Goal: Task Accomplishment & Management: Complete application form

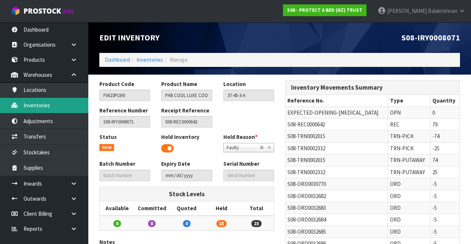
click at [28, 107] on link "Inventories" at bounding box center [44, 105] width 88 height 15
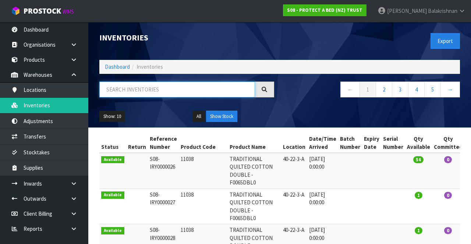
click at [174, 91] on input "text" at bounding box center [177, 90] width 156 height 16
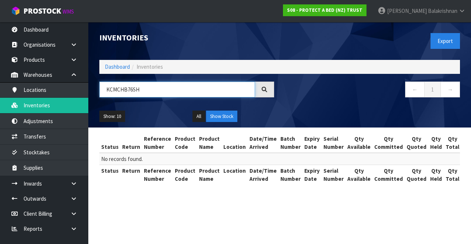
click at [178, 92] on input "KCMCHB76SH" at bounding box center [177, 90] width 156 height 16
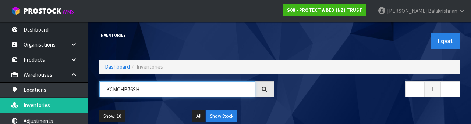
type input "KCMCHB76SH"
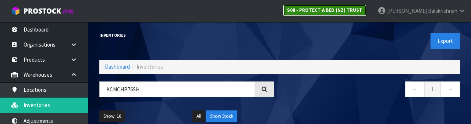
click at [362, 9] on strong "S08 - PROTECT A BED (NZ) TRUST" at bounding box center [324, 10] width 75 height 6
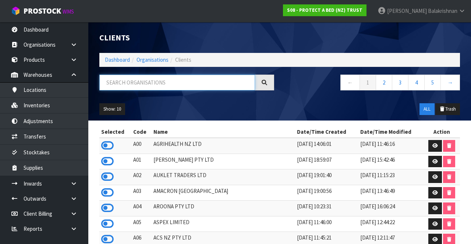
click at [213, 82] on input "text" at bounding box center [177, 83] width 156 height 16
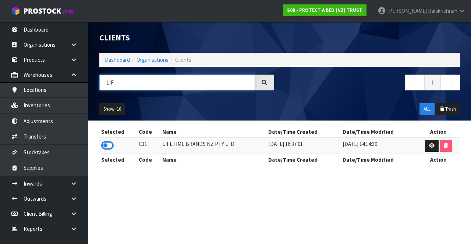
type input "LIF"
click at [102, 145] on icon at bounding box center [107, 145] width 13 height 11
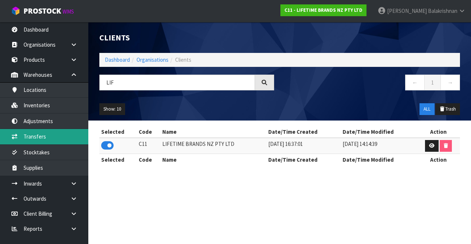
click at [19, 139] on link "Transfers" at bounding box center [44, 136] width 88 height 15
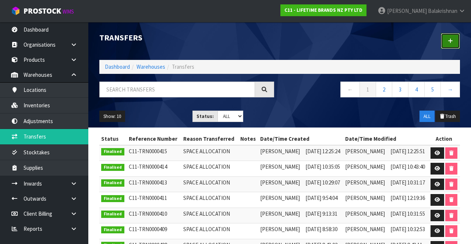
click at [450, 36] on link at bounding box center [450, 41] width 19 height 16
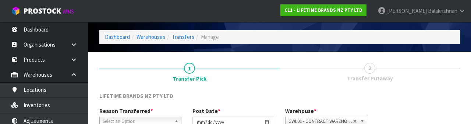
scroll to position [88, 0]
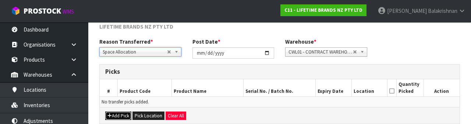
click at [110, 116] on icon "button" at bounding box center [109, 116] width 4 height 5
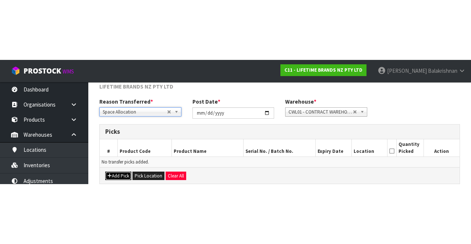
scroll to position [42, 0]
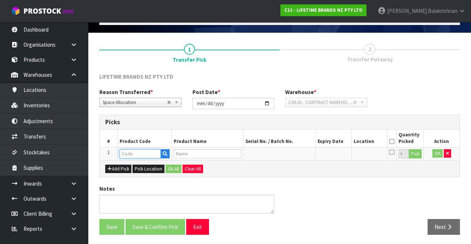
click at [125, 154] on input "text" at bounding box center [140, 153] width 41 height 9
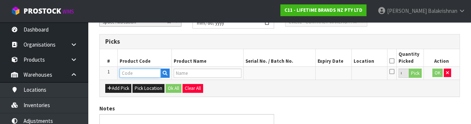
scroll to position [129, 0]
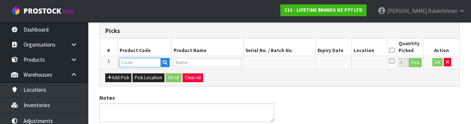
type input "KCMCHB76SH"
type input "81040 - MC SAVARIN MOULD 200 X 6.5CM NS"
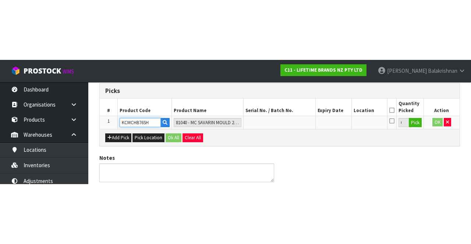
scroll to position [42, 0]
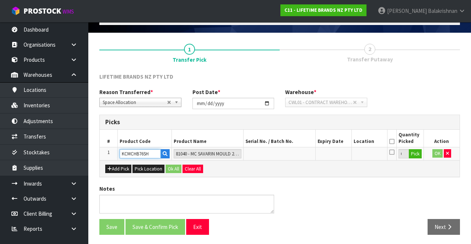
type input "KCMCHB76SH"
click at [418, 154] on button "Pick" at bounding box center [415, 154] width 13 height 10
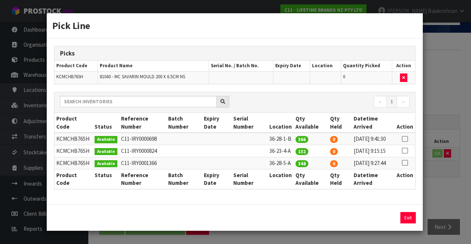
click at [404, 139] on icon at bounding box center [405, 139] width 6 height 0
click at [386, 224] on button "Assign Pick" at bounding box center [383, 217] width 30 height 11
type input "366"
click at [405, 151] on icon at bounding box center [405, 151] width 6 height 0
click at [384, 224] on button "Assign Pick" at bounding box center [383, 217] width 30 height 11
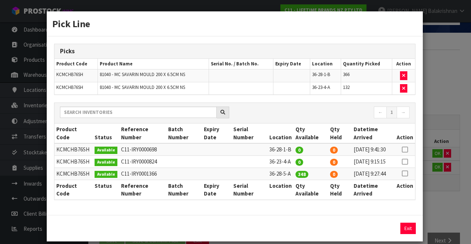
click at [406, 174] on icon at bounding box center [405, 174] width 6 height 0
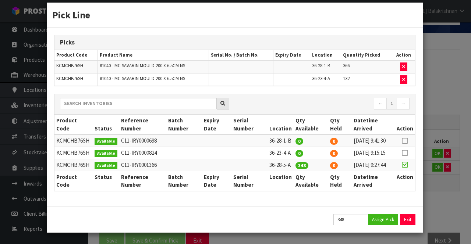
scroll to position [28, 0]
click at [383, 224] on button "Assign Pick" at bounding box center [383, 219] width 30 height 11
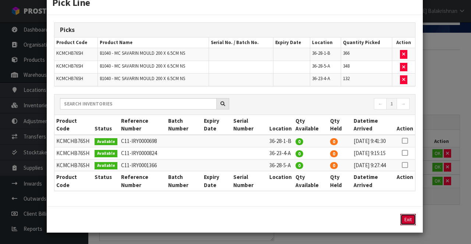
click at [412, 225] on button "Exit" at bounding box center [407, 219] width 15 height 11
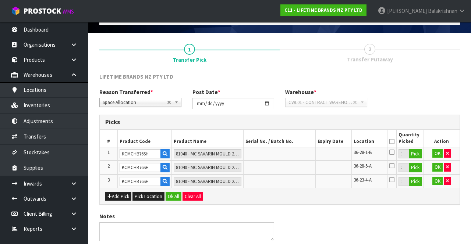
click at [391, 142] on icon at bounding box center [391, 142] width 5 height 0
click at [168, 195] on button "Ok All" at bounding box center [174, 196] width 16 height 9
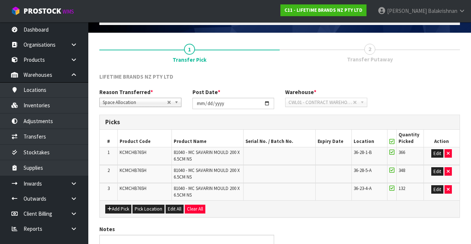
scroll to position [82, 0]
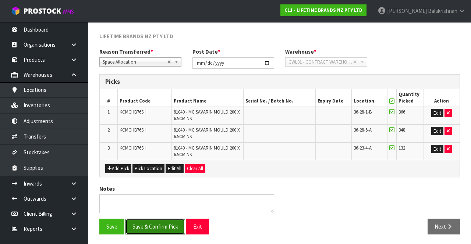
click at [159, 225] on button "Save & Confirm Pick" at bounding box center [155, 227] width 60 height 16
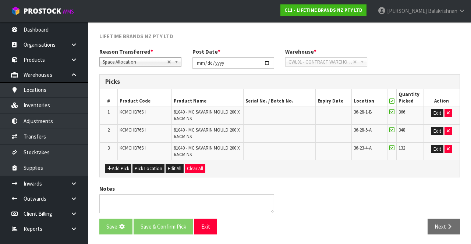
scroll to position [0, 0]
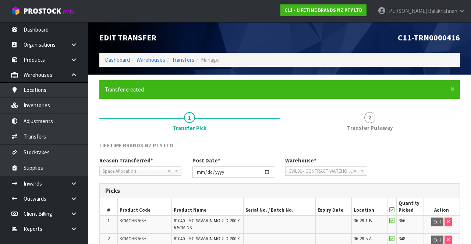
scroll to position [93, 0]
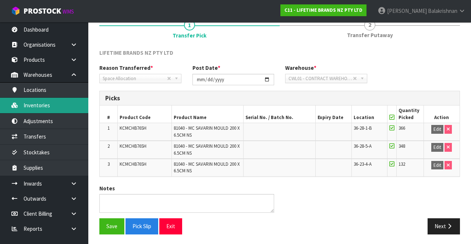
click at [28, 106] on link "Inventories" at bounding box center [44, 105] width 88 height 15
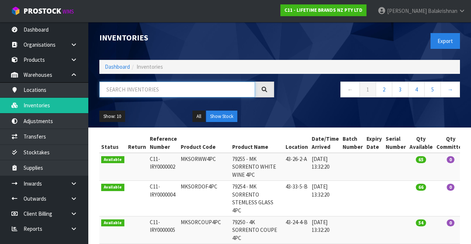
click at [178, 92] on input "text" at bounding box center [177, 90] width 156 height 16
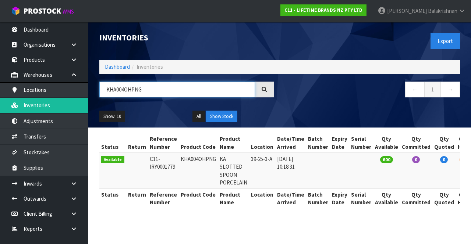
type input "KHA004OHPNG"
copy td "KHA004OHPNG"
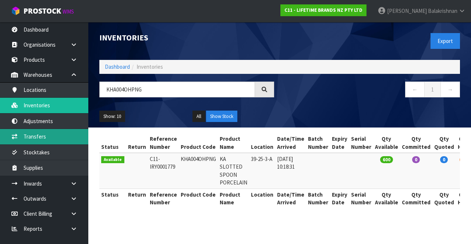
click at [57, 134] on link "Transfers" at bounding box center [44, 136] width 88 height 15
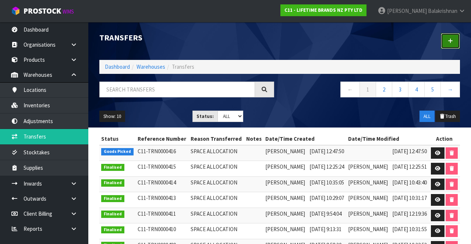
click at [446, 44] on link at bounding box center [450, 41] width 19 height 16
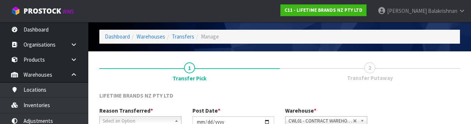
scroll to position [88, 0]
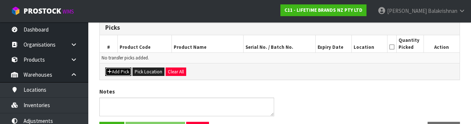
click at [119, 72] on button "Add Pick" at bounding box center [118, 72] width 26 height 9
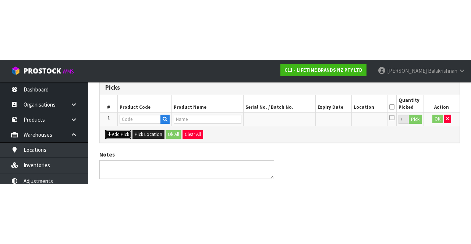
scroll to position [42, 0]
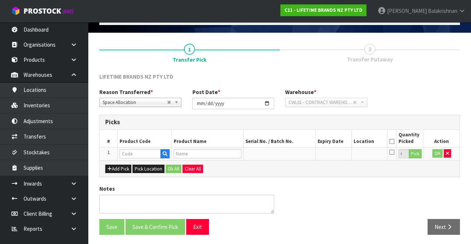
click at [134, 143] on th "Product Code" at bounding box center [145, 138] width 54 height 17
click at [140, 152] on input "text" at bounding box center [140, 153] width 41 height 9
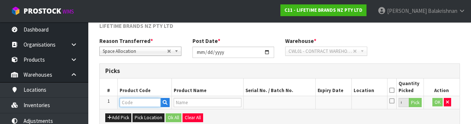
scroll to position [129, 0]
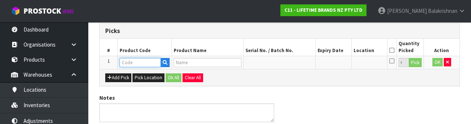
type input "KHA004OHPNG"
type input "KA SLOTTED SPOON PORCELAIN"
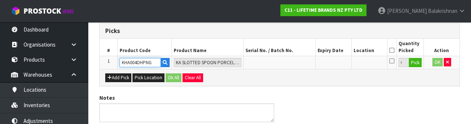
type input "KHA004OHPNG"
click at [419, 66] on button "Pick" at bounding box center [415, 63] width 13 height 10
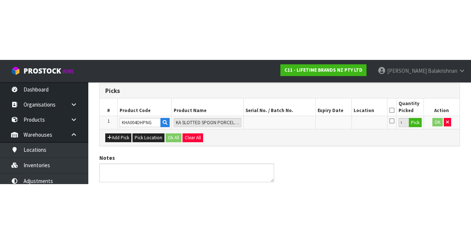
scroll to position [42, 0]
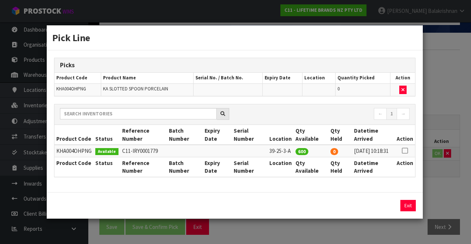
click at [405, 151] on icon at bounding box center [405, 151] width 6 height 0
click at [377, 209] on button "Assign Pick" at bounding box center [383, 205] width 30 height 11
type input "600"
click at [407, 208] on button "Exit" at bounding box center [407, 205] width 15 height 11
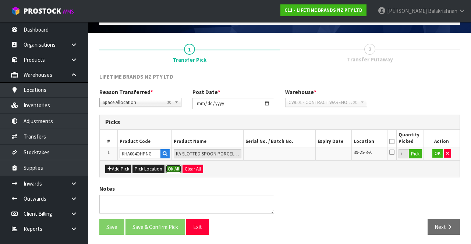
click at [169, 168] on button "Ok All" at bounding box center [174, 169] width 16 height 9
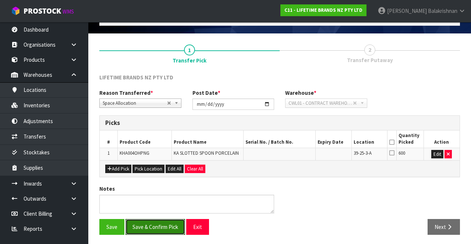
click at [163, 225] on button "Save & Confirm Pick" at bounding box center [155, 227] width 60 height 16
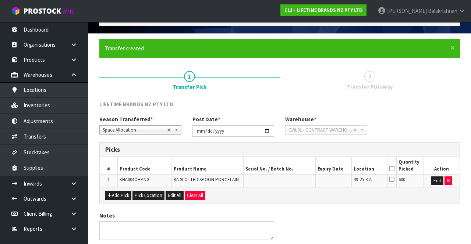
scroll to position [0, 0]
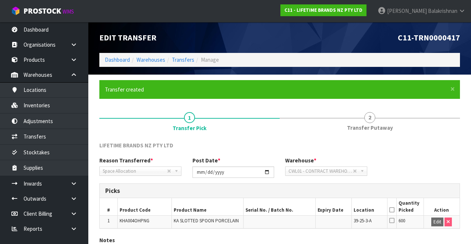
scroll to position [52, 0]
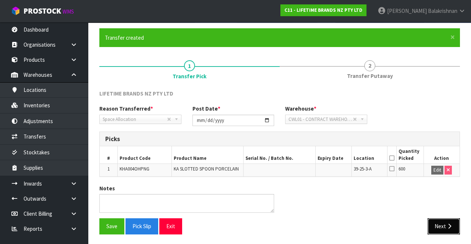
click at [443, 232] on button "Next" at bounding box center [443, 227] width 32 height 16
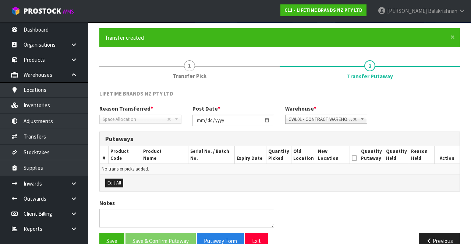
scroll to position [66, 0]
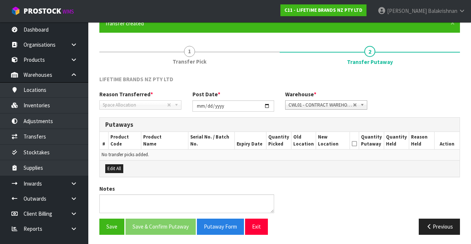
click at [185, 53] on span "1" at bounding box center [189, 51] width 11 height 11
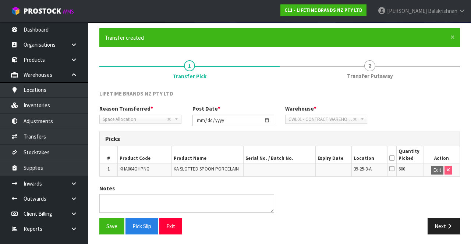
click at [393, 151] on th at bounding box center [391, 154] width 9 height 17
click at [392, 158] on icon at bounding box center [391, 158] width 5 height 0
click at [393, 158] on icon at bounding box center [391, 158] width 5 height 0
click at [392, 158] on icon at bounding box center [391, 158] width 5 height 0
click at [109, 229] on button "Save" at bounding box center [111, 227] width 25 height 16
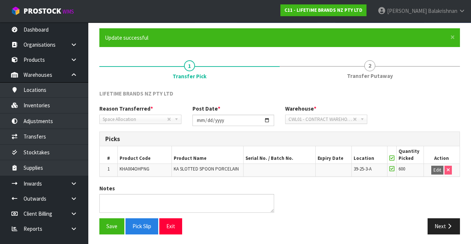
click at [443, 213] on div "Notes" at bounding box center [280, 202] width 372 height 34
click at [441, 227] on button "Next" at bounding box center [443, 227] width 32 height 16
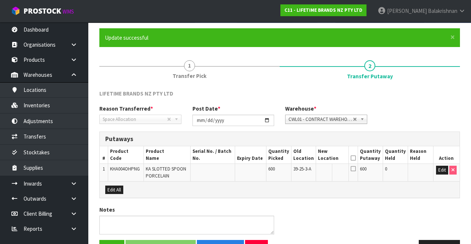
scroll to position [73, 0]
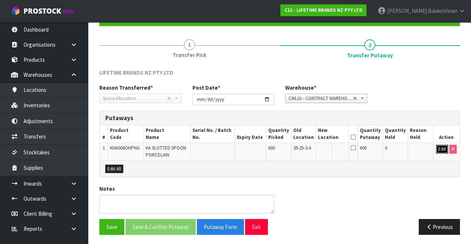
click at [440, 151] on button "Edit" at bounding box center [442, 149] width 12 height 9
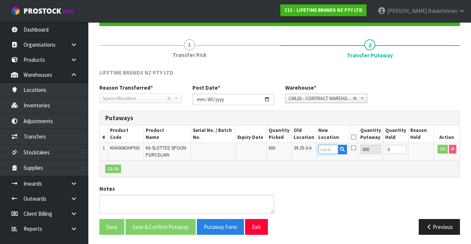
click at [328, 149] on input "text" at bounding box center [328, 149] width 20 height 9
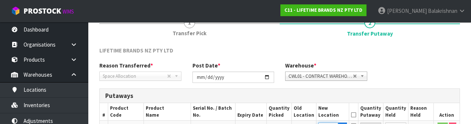
scroll to position [155, 0]
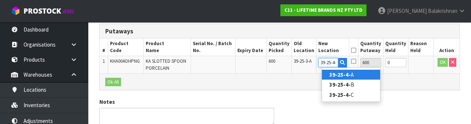
type input "39-25-4-B"
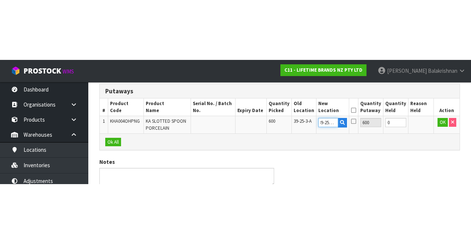
scroll to position [73, 0]
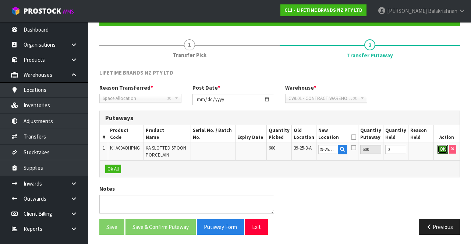
click at [438, 148] on button "OK" at bounding box center [442, 149] width 10 height 9
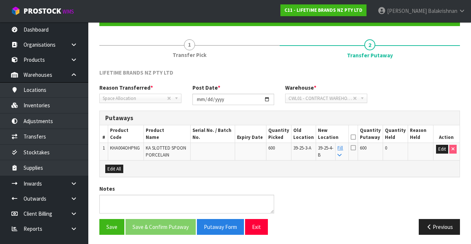
click at [356, 137] on icon at bounding box center [353, 137] width 5 height 0
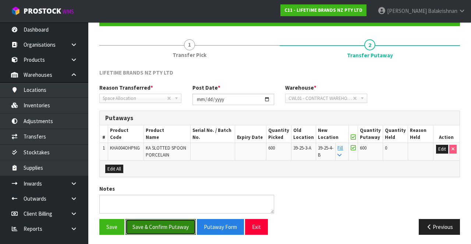
click at [166, 221] on button "Save & Confirm Putaway" at bounding box center [160, 227] width 70 height 16
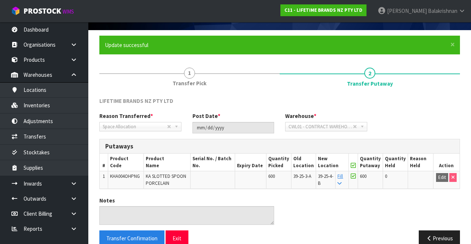
scroll to position [0, 0]
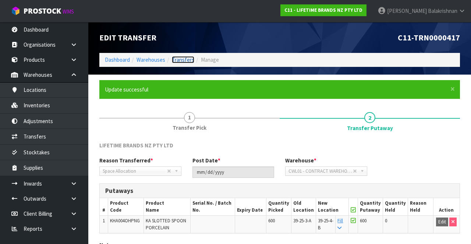
click at [183, 57] on link "Transfers" at bounding box center [183, 59] width 22 height 7
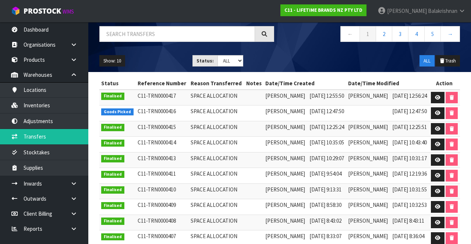
scroll to position [56, 0]
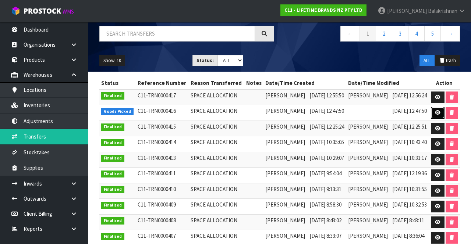
click at [440, 115] on icon at bounding box center [438, 112] width 6 height 5
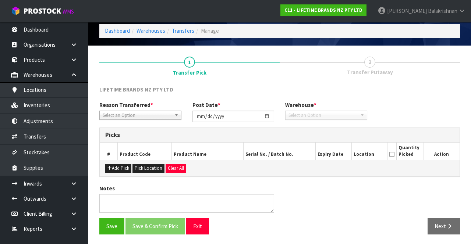
type input "[DATE]"
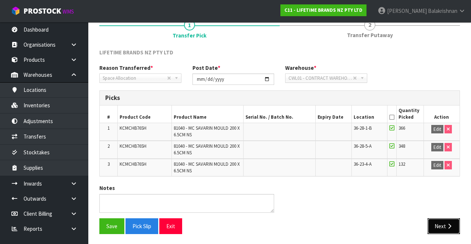
click at [441, 225] on button "Next" at bounding box center [443, 227] width 32 height 16
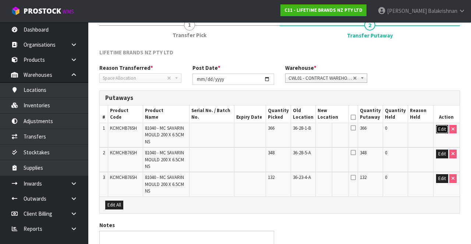
click at [437, 131] on button "Edit" at bounding box center [442, 129] width 12 height 9
click at [338, 127] on input "text" at bounding box center [327, 129] width 20 height 9
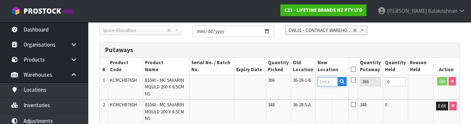
scroll to position [129, 0]
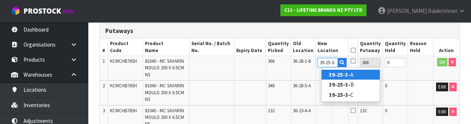
type input "39-25-3-B"
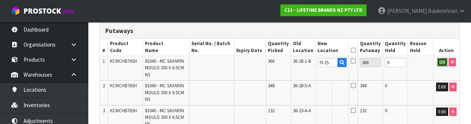
click at [439, 59] on button "OK" at bounding box center [442, 62] width 10 height 9
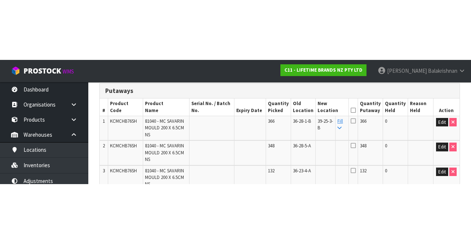
scroll to position [103, 0]
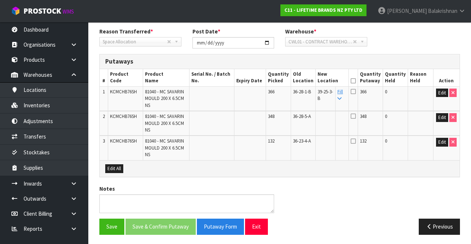
click at [341, 97] on icon at bounding box center [339, 98] width 4 height 5
click at [356, 81] on icon at bounding box center [353, 81] width 5 height 0
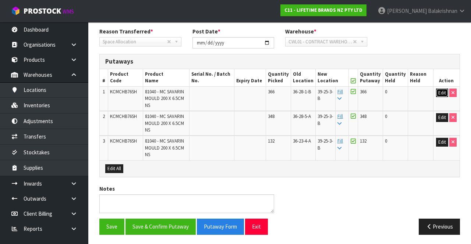
click at [437, 91] on button "Edit" at bounding box center [442, 93] width 12 height 9
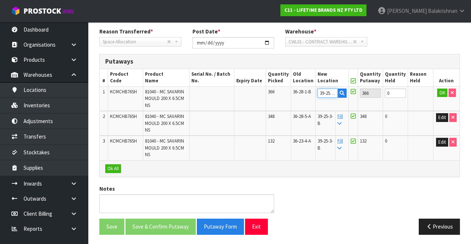
click at [333, 91] on input "39-25-3-B" at bounding box center [327, 93] width 20 height 9
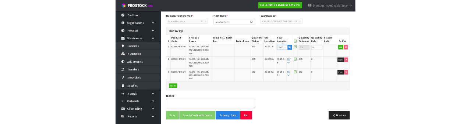
scroll to position [98, 0]
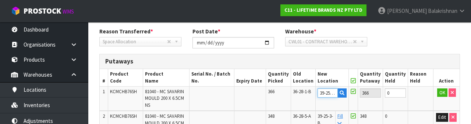
click at [334, 93] on input "39-25-3-B" at bounding box center [327, 93] width 20 height 9
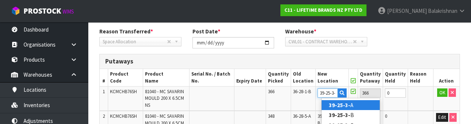
type input "39-25-3-A"
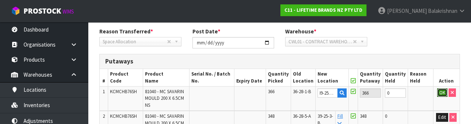
click at [438, 91] on button "OK" at bounding box center [442, 93] width 10 height 9
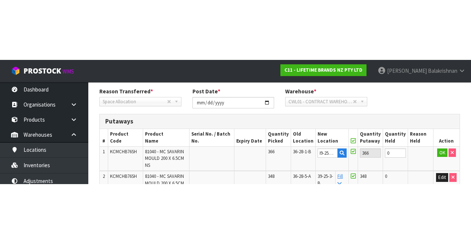
scroll to position [0, 0]
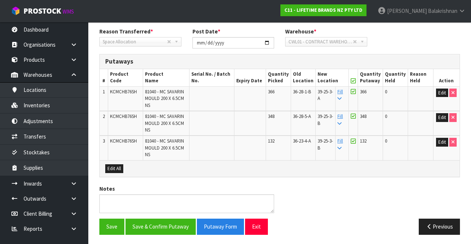
click at [341, 96] on icon at bounding box center [339, 98] width 4 height 5
click at [343, 92] on link "Fill" at bounding box center [340, 95] width 6 height 13
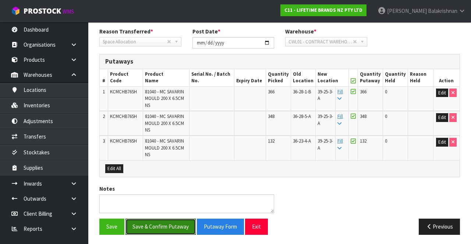
click at [159, 222] on button "Save & Confirm Putaway" at bounding box center [160, 227] width 70 height 16
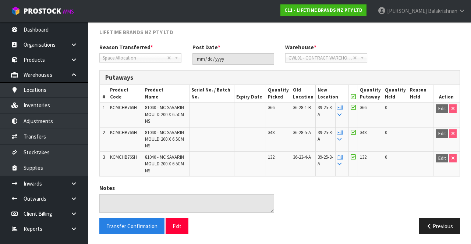
scroll to position [103, 0]
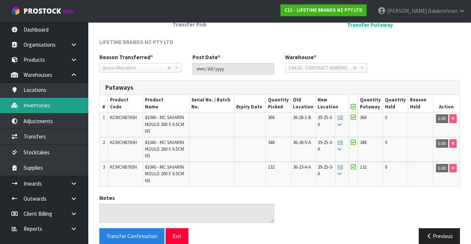
click at [27, 108] on link "Inventories" at bounding box center [44, 105] width 88 height 15
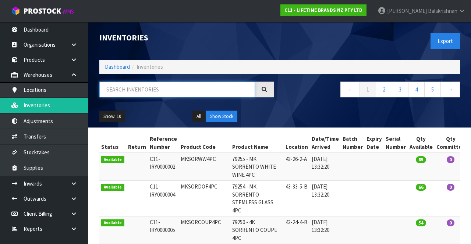
click at [188, 82] on input "text" at bounding box center [177, 90] width 156 height 16
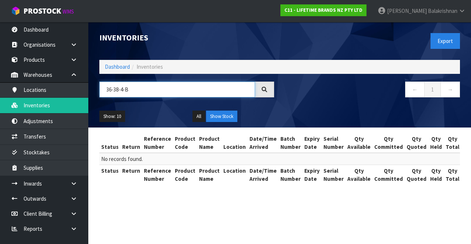
click at [117, 92] on input "36-38-4-B" at bounding box center [177, 90] width 156 height 16
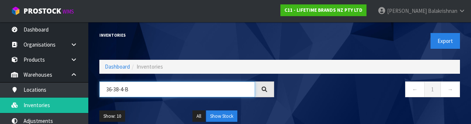
click at [107, 91] on input "36-38-4-B" at bounding box center [177, 90] width 156 height 16
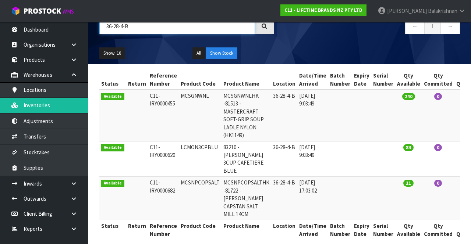
scroll to position [63, 0]
copy td "LCMON3CPBLU"
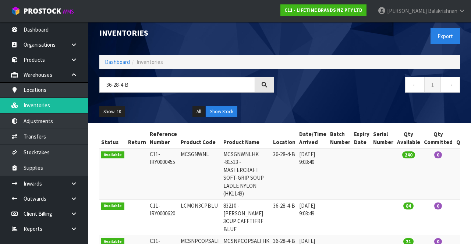
scroll to position [0, 0]
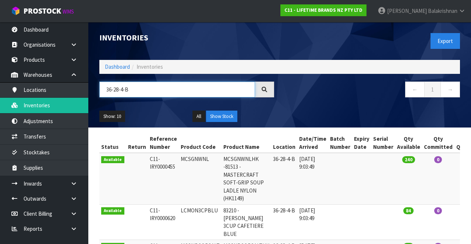
click at [154, 90] on input "36-28-4-B" at bounding box center [177, 90] width 156 height 16
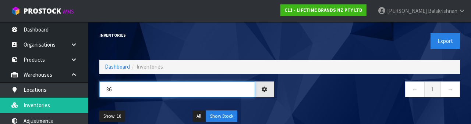
type input "3"
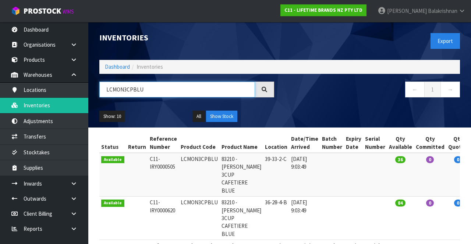
scroll to position [28, 0]
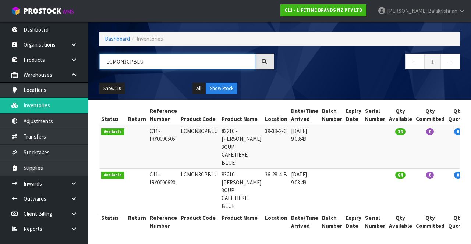
type input "LCMON3CPBLU"
copy td "LCMON3CPBLU"
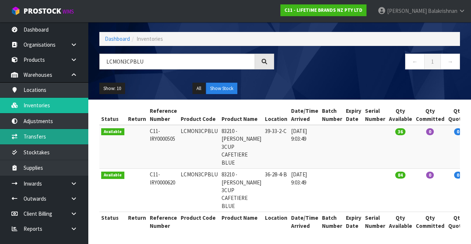
click at [24, 139] on link "Transfers" at bounding box center [44, 136] width 88 height 15
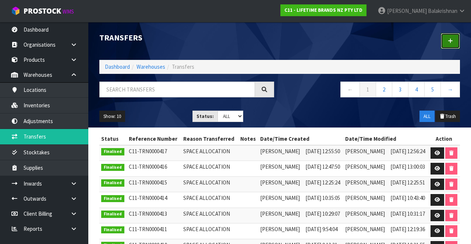
click at [448, 44] on link at bounding box center [450, 41] width 19 height 16
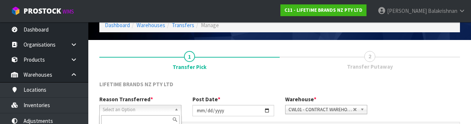
scroll to position [88, 0]
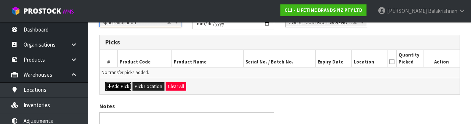
click at [121, 89] on button "Add Pick" at bounding box center [118, 86] width 26 height 9
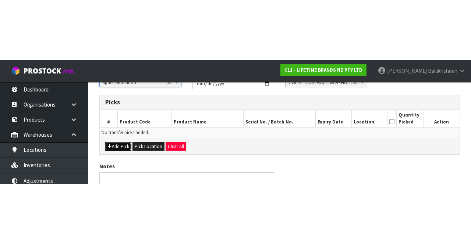
scroll to position [42, 0]
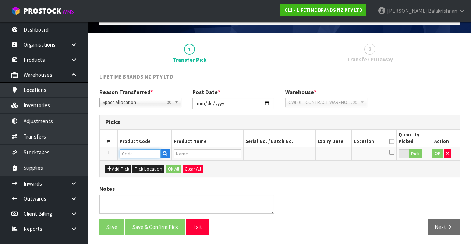
click at [148, 150] on input "text" at bounding box center [140, 153] width 41 height 9
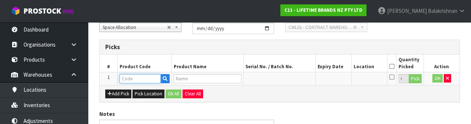
scroll to position [129, 0]
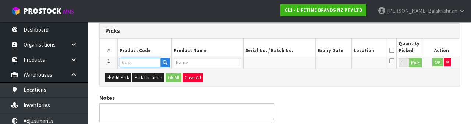
type input "LCMON3CPBLU"
type input "83210 - [PERSON_NAME] 3CUP CAFETIERE BLUE"
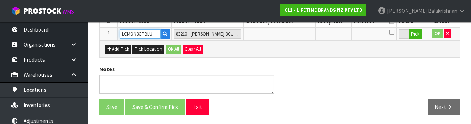
scroll to position [157, 0]
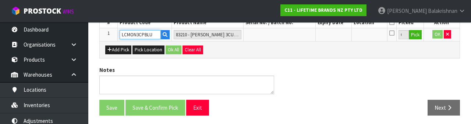
type input "LCMON3CPBLU"
click at [419, 34] on button "Pick" at bounding box center [415, 35] width 13 height 10
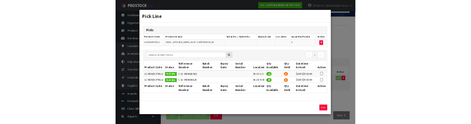
scroll to position [0, 0]
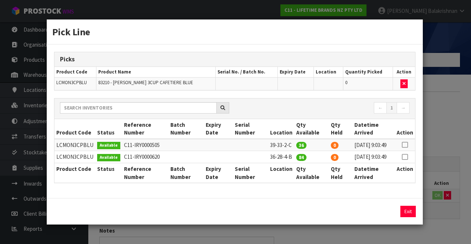
click at [406, 157] on icon at bounding box center [405, 157] width 6 height 0
click at [353, 217] on input "84" at bounding box center [350, 211] width 35 height 11
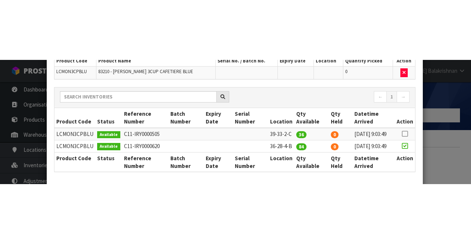
scroll to position [117, 0]
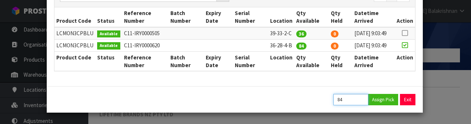
type input "8"
type input "18"
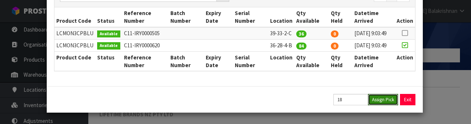
click at [391, 103] on button "Assign Pick" at bounding box center [383, 99] width 30 height 11
type input "18"
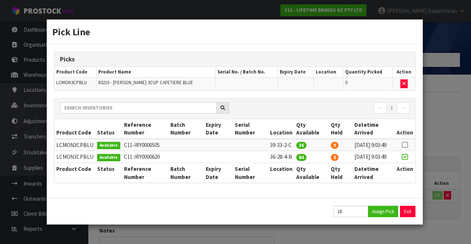
scroll to position [0, 0]
click at [413, 217] on button "Exit" at bounding box center [407, 211] width 15 height 11
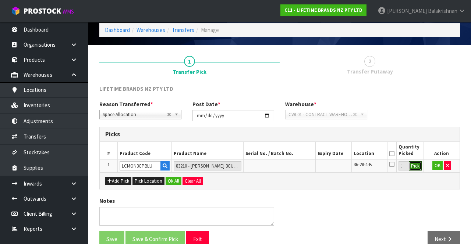
scroll to position [42, 0]
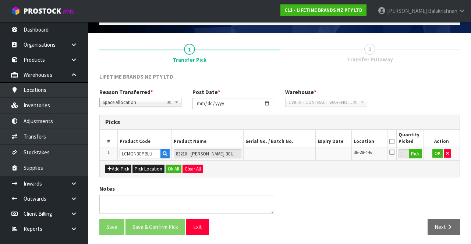
click at [392, 142] on icon at bounding box center [391, 142] width 5 height 0
click at [434, 152] on button "OK" at bounding box center [437, 153] width 10 height 9
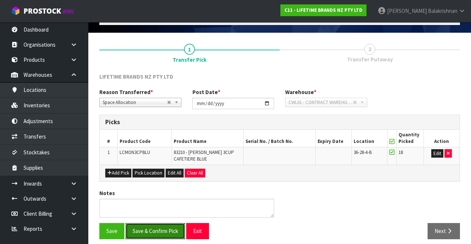
click at [144, 228] on button "Save & Confirm Pick" at bounding box center [155, 231] width 60 height 16
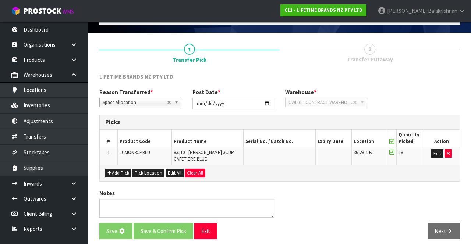
scroll to position [0, 0]
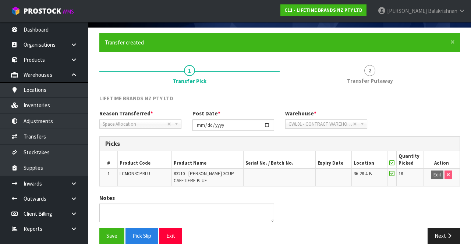
scroll to position [57, 0]
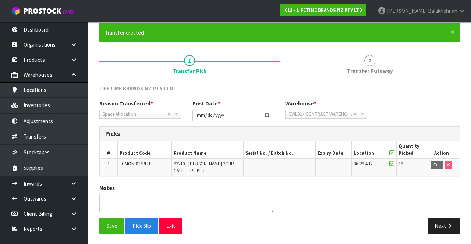
click at [309, 224] on div "Next" at bounding box center [373, 226] width 186 height 16
click at [376, 61] on link "2 Transfer Putaway" at bounding box center [370, 64] width 180 height 29
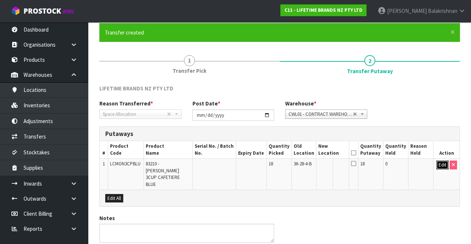
click at [443, 161] on button "Edit" at bounding box center [442, 165] width 12 height 9
click at [329, 162] on input "text" at bounding box center [329, 165] width 20 height 9
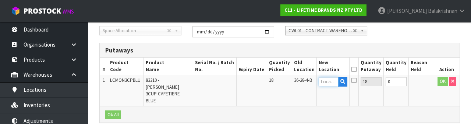
scroll to position [155, 0]
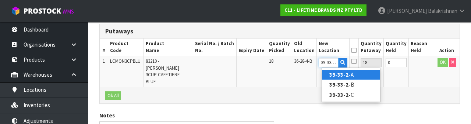
type input "39-33-2-C"
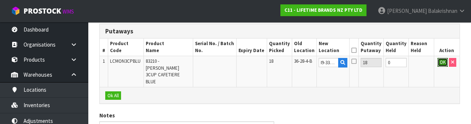
click at [438, 63] on button "OK" at bounding box center [442, 62] width 10 height 9
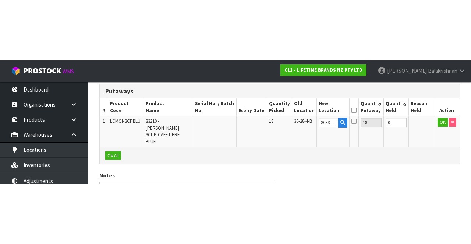
scroll to position [0, 0]
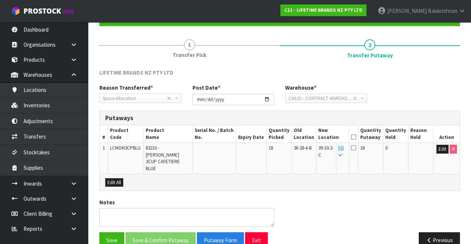
click at [356, 137] on icon at bounding box center [353, 137] width 5 height 0
click at [161, 232] on button "Save & Confirm Putaway" at bounding box center [160, 240] width 70 height 16
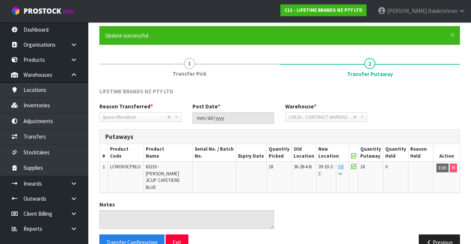
scroll to position [54, 0]
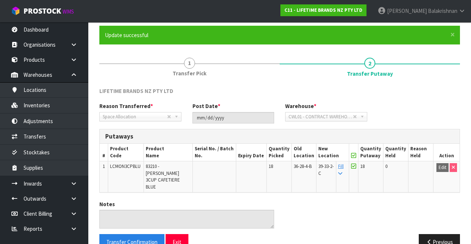
copy table "y Putaway Quantity Held Reason Held Action 1 LCMON3CPBLU 83210 - [PERSON_NAME]"
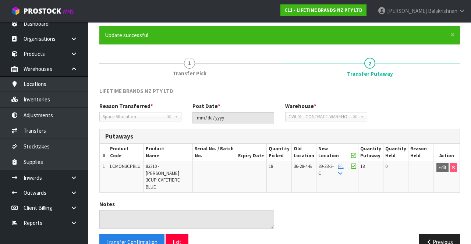
click at [123, 169] on td "LCMON3CPBLU" at bounding box center [126, 176] width 36 height 31
copy span "LCMON3CPBLU"
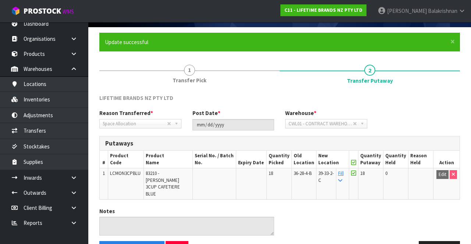
scroll to position [0, 0]
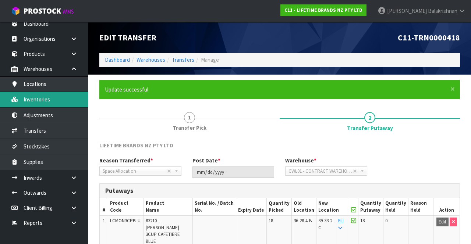
click at [21, 93] on link "Inventories" at bounding box center [44, 99] width 88 height 15
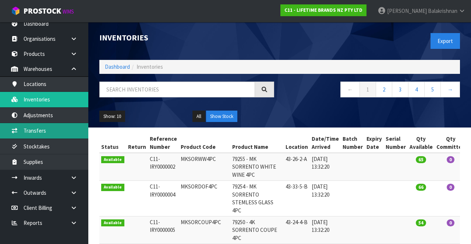
click at [24, 126] on link "Transfers" at bounding box center [44, 130] width 88 height 15
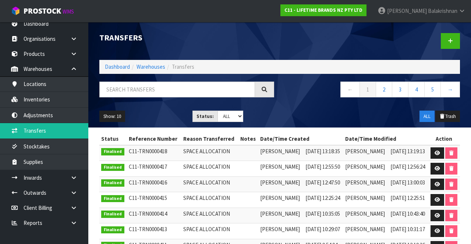
click at [460, 27] on div at bounding box center [373, 41] width 186 height 38
click at [455, 40] on link at bounding box center [450, 41] width 19 height 16
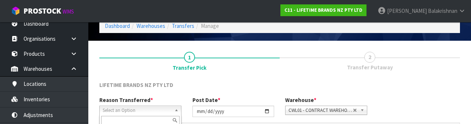
scroll to position [88, 0]
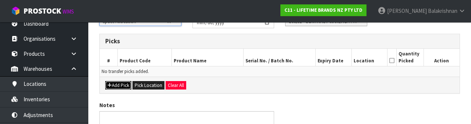
click at [121, 88] on button "Add Pick" at bounding box center [118, 85] width 26 height 9
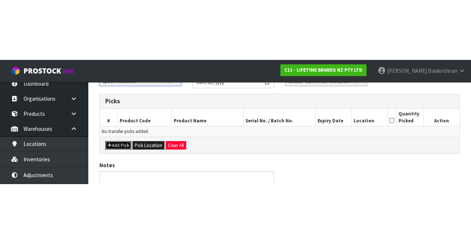
scroll to position [42, 0]
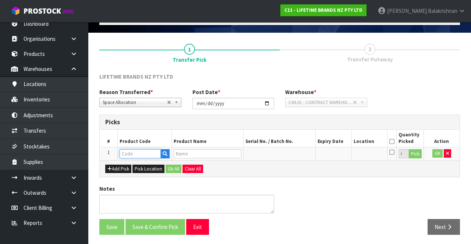
click at [136, 154] on input "text" at bounding box center [140, 153] width 41 height 9
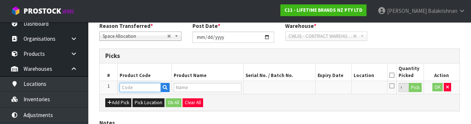
scroll to position [129, 0]
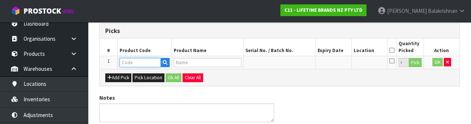
type input "LCMON3CPBLU"
type input "83210 - [PERSON_NAME] 3CUP CAFETIERE BLUE"
type input "LCMON3CPBLU"
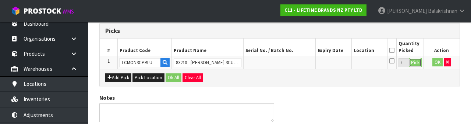
click at [420, 60] on button "Pick" at bounding box center [415, 63] width 13 height 10
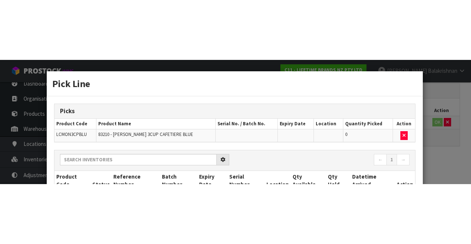
scroll to position [42, 0]
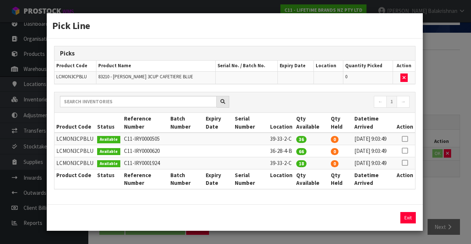
click at [408, 151] on icon at bounding box center [405, 151] width 6 height 0
click at [383, 224] on button "Assign Pick" at bounding box center [383, 217] width 30 height 11
type input "66"
click at [405, 224] on button "Exit" at bounding box center [407, 217] width 15 height 11
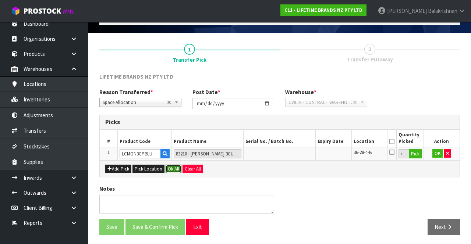
click at [172, 167] on button "Ok All" at bounding box center [174, 169] width 16 height 9
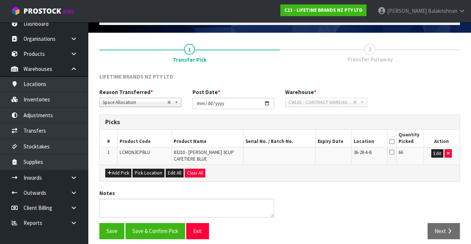
click at [399, 136] on th "Quantity Picked" at bounding box center [410, 138] width 27 height 17
click at [389, 142] on icon at bounding box center [391, 142] width 5 height 0
click at [148, 225] on button "Save & Confirm Pick" at bounding box center [155, 231] width 60 height 16
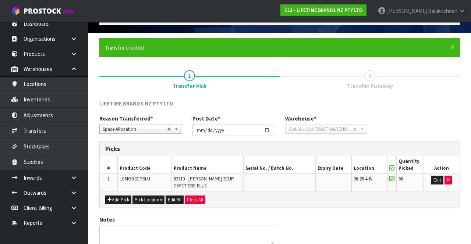
scroll to position [0, 0]
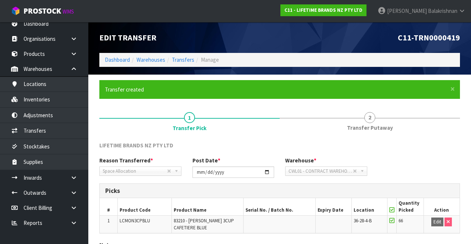
scroll to position [57, 0]
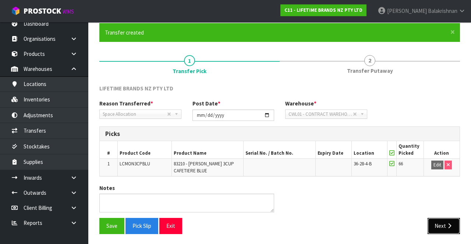
click at [455, 231] on button "Next" at bounding box center [443, 226] width 32 height 16
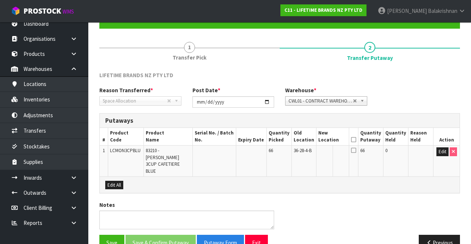
scroll to position [73, 0]
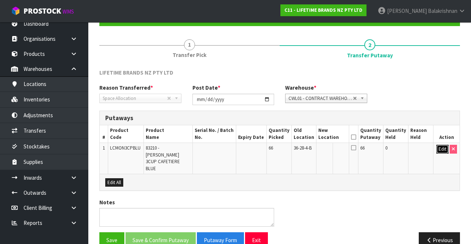
click at [439, 145] on button "Edit" at bounding box center [442, 149] width 12 height 9
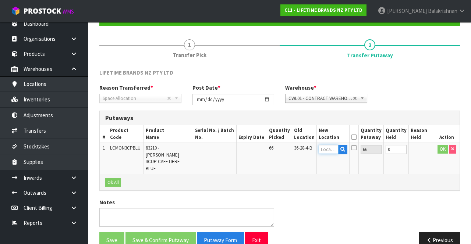
click at [327, 146] on input "text" at bounding box center [329, 149] width 20 height 9
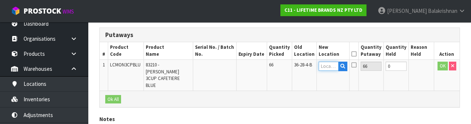
scroll to position [155, 0]
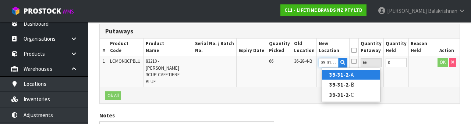
type input "39-31-2-A"
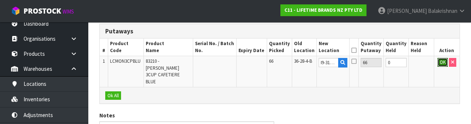
click at [439, 58] on button "OK" at bounding box center [442, 62] width 10 height 9
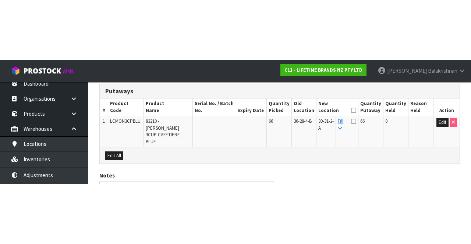
scroll to position [73, 0]
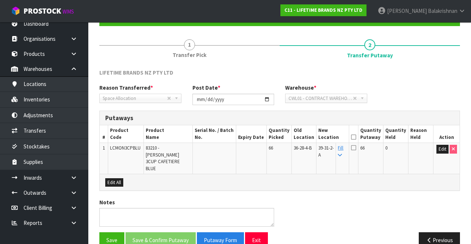
click at [356, 128] on th at bounding box center [353, 133] width 9 height 17
click at [356, 137] on icon at bounding box center [353, 137] width 5 height 0
click at [153, 232] on button "Save & Confirm Putaway" at bounding box center [160, 240] width 70 height 16
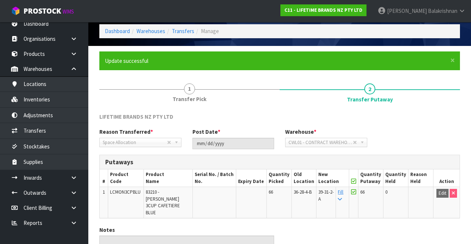
scroll to position [57, 0]
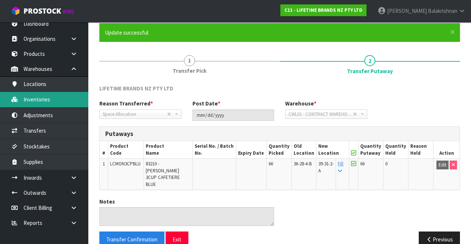
click at [29, 103] on link "Inventories" at bounding box center [44, 99] width 88 height 15
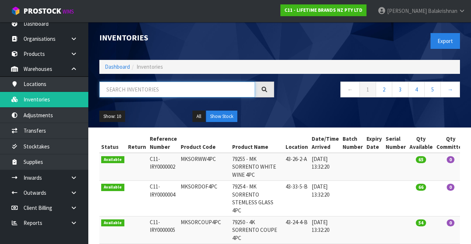
click at [116, 88] on input "text" at bounding box center [177, 90] width 156 height 16
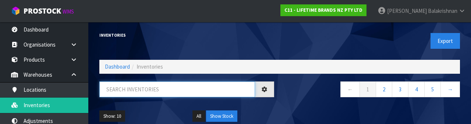
click at [120, 92] on input "text" at bounding box center [177, 90] width 156 height 16
click at [121, 90] on input "text" at bounding box center [177, 90] width 156 height 16
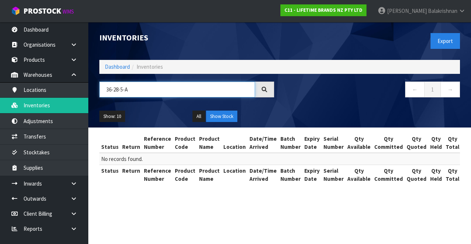
click at [138, 92] on input "36-28-5-A" at bounding box center [177, 90] width 156 height 16
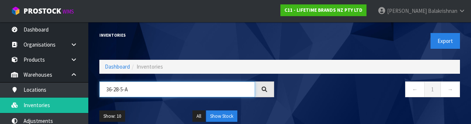
click at [121, 91] on input "36-28-5-A" at bounding box center [177, 90] width 156 height 16
click at [133, 96] on input "36-28-5-A" at bounding box center [177, 90] width 156 height 16
type input "36-28-4-B"
